Goal: Task Accomplishment & Management: Use online tool/utility

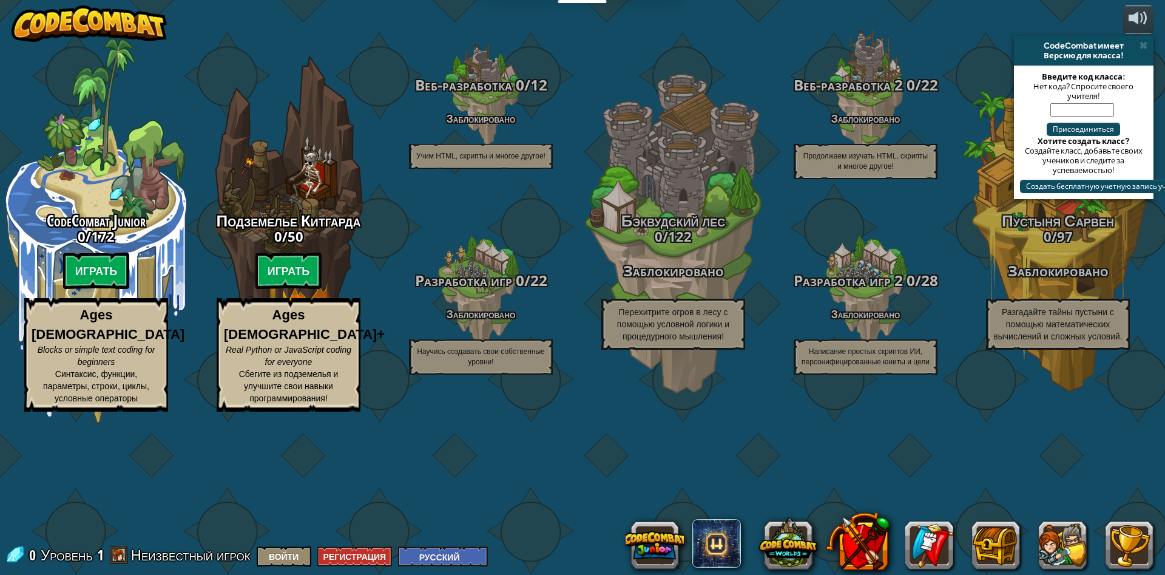
select select "ru"
click at [1142, 44] on span at bounding box center [1144, 46] width 8 height 10
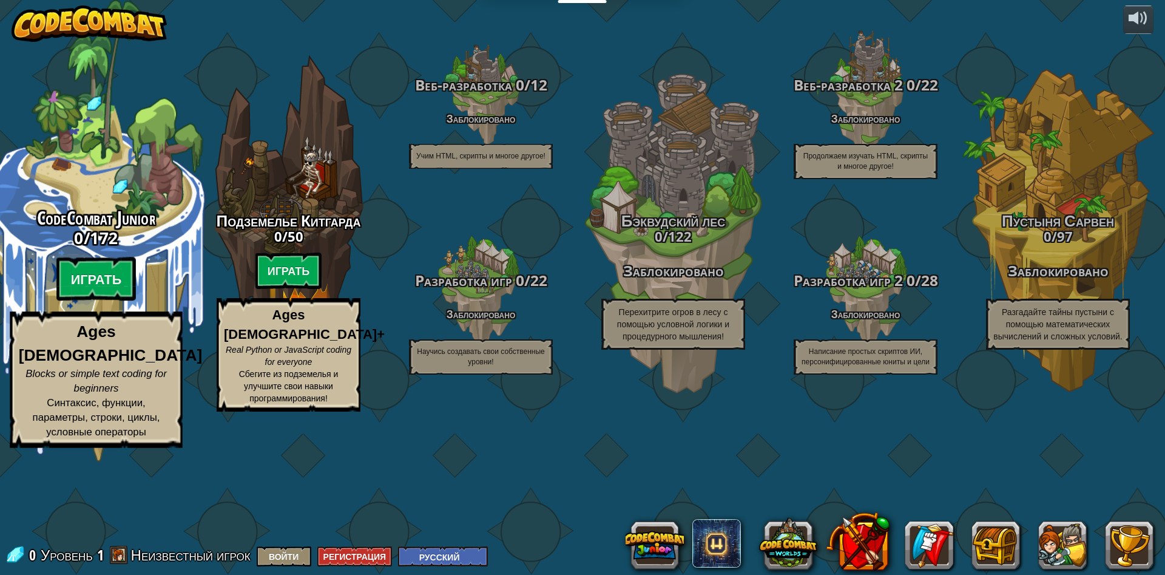
click at [85, 246] on div "CodeCombat Junior 0 / 172 Играть Ages [DEMOGRAPHIC_DATA] Blocks or simple text …" at bounding box center [96, 231] width 231 height 462
select select "ru"
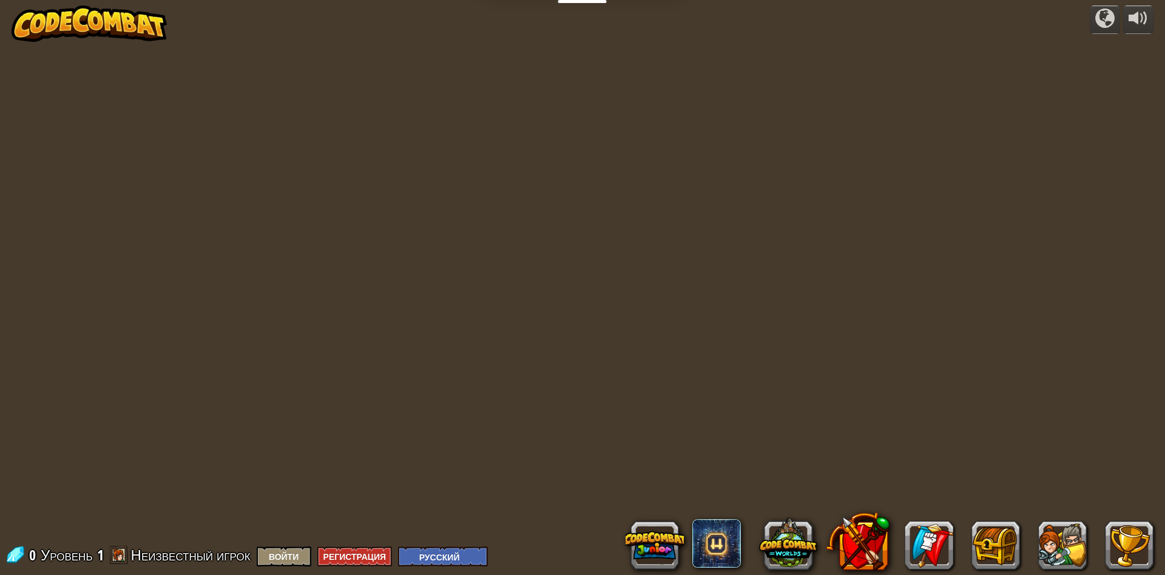
select select "ru"
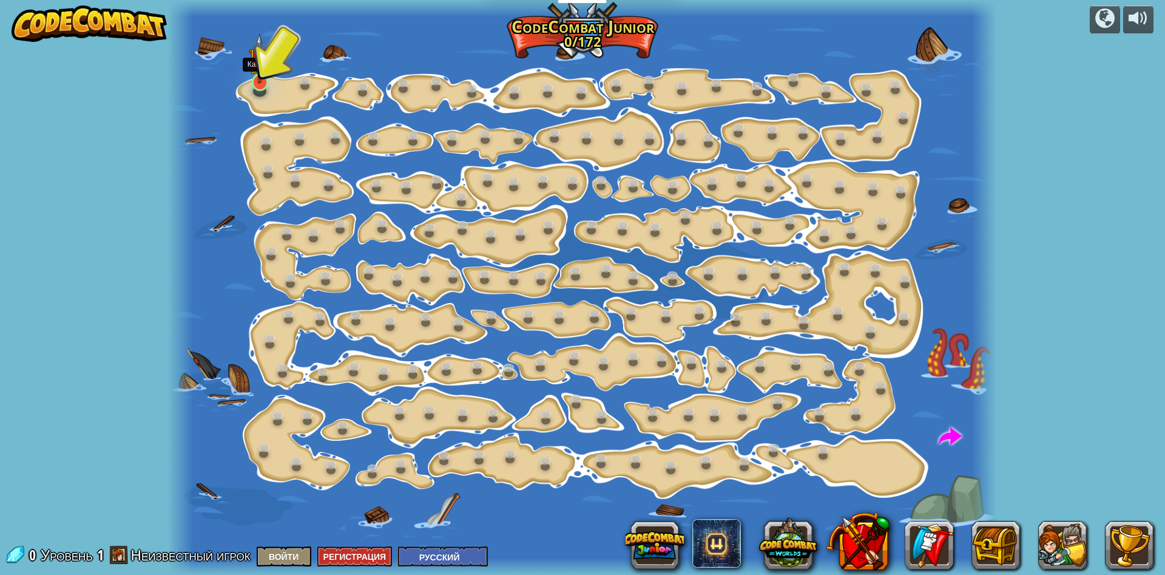
click at [264, 71] on img at bounding box center [260, 58] width 22 height 50
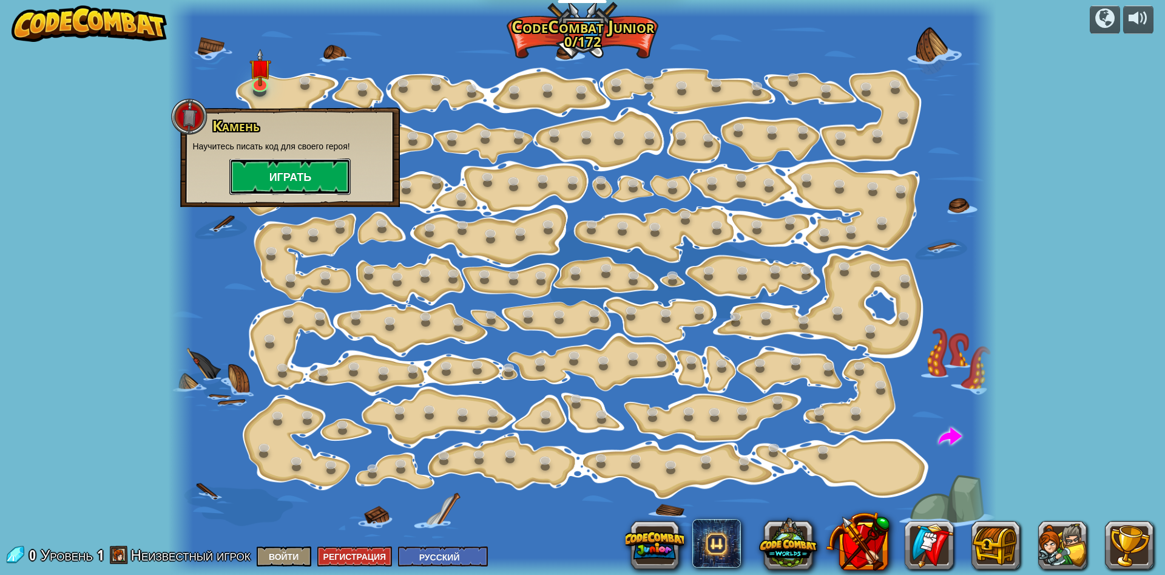
click at [297, 181] on button "Играть" at bounding box center [289, 176] width 121 height 36
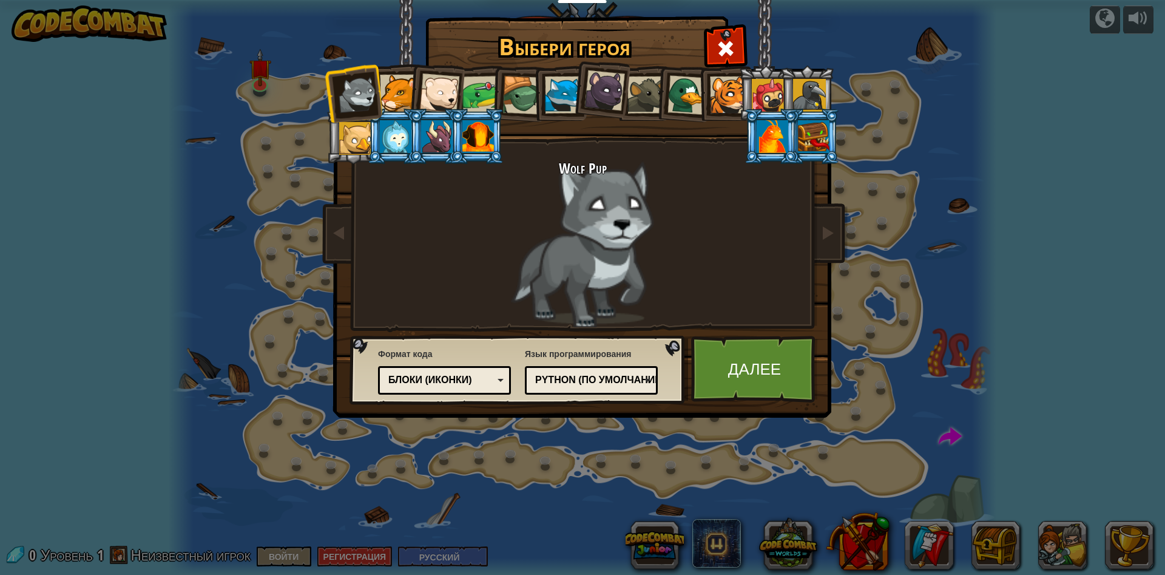
click at [589, 381] on div "Python (По умолчанию)" at bounding box center [587, 380] width 105 height 14
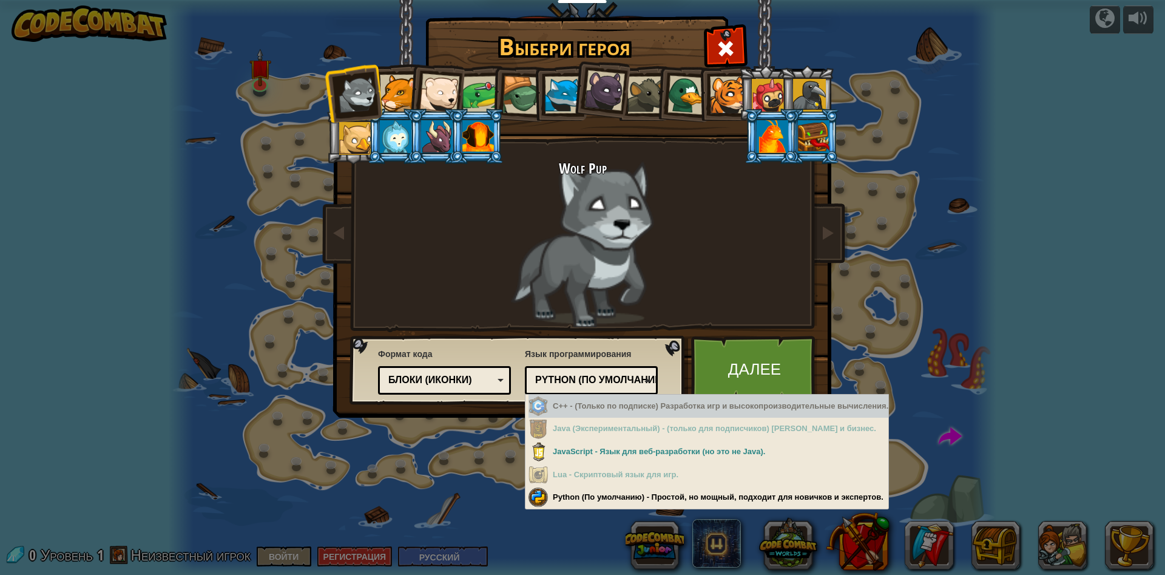
click at [600, 412] on div "C++ - (Только по подписке) Разработка игр и высокопроизводительные вычисления." at bounding box center [709, 407] width 360 height 24
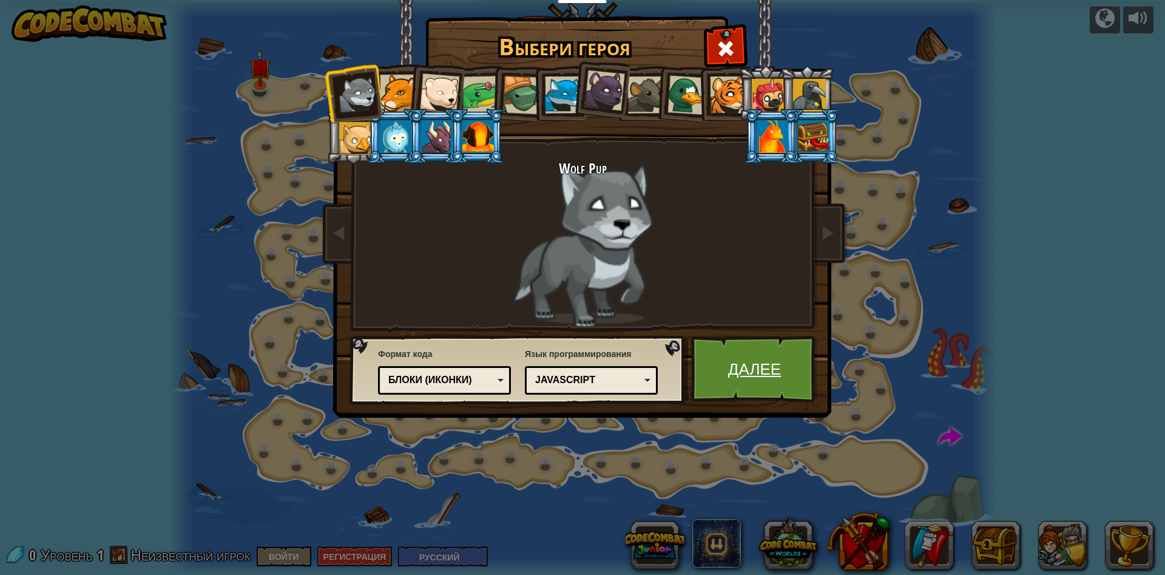
click at [733, 362] on link "Далее" at bounding box center [754, 369] width 127 height 67
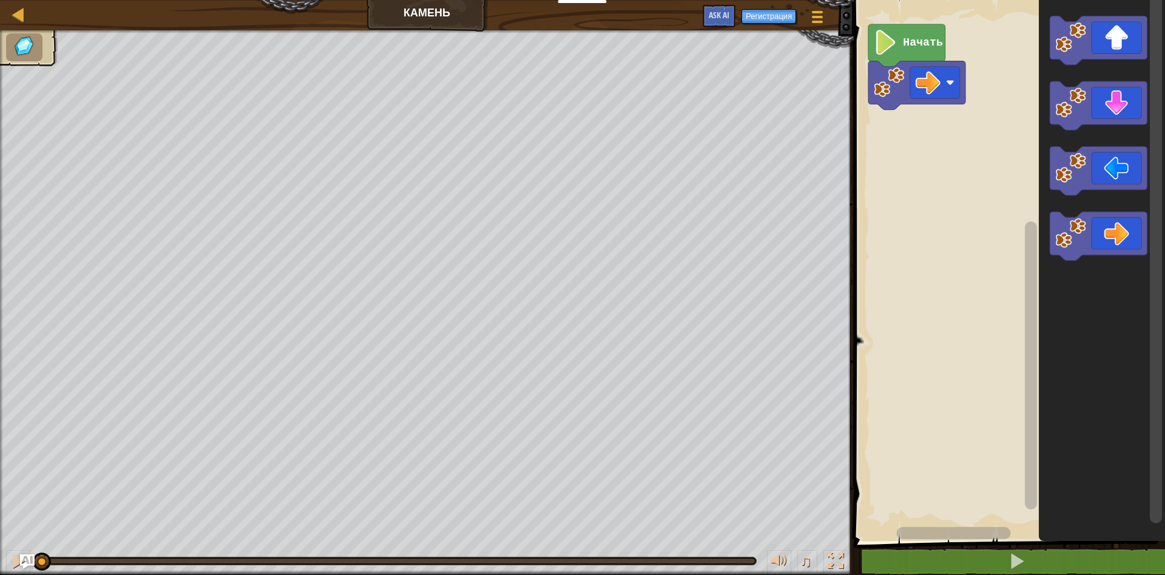
click at [978, 271] on rect "Рабочая область Blockly" at bounding box center [1007, 267] width 315 height 547
click at [906, 46] on text "Начать" at bounding box center [923, 42] width 40 height 12
click at [913, 72] on g "Начать" at bounding box center [917, 67] width 97 height 86
